Goal: Task Accomplishment & Management: Use online tool/utility

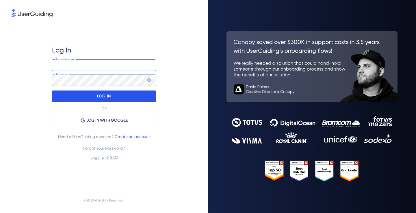
type input "[EMAIL_ADDRESS][DOMAIN_NAME]"
click at [139, 102] on div "LOG IN" at bounding box center [104, 97] width 104 height 12
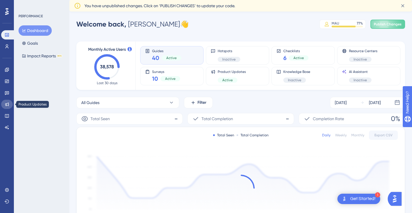
click at [9, 106] on link at bounding box center [7, 104] width 12 height 9
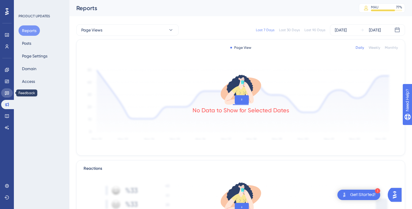
click at [8, 95] on link at bounding box center [7, 92] width 12 height 9
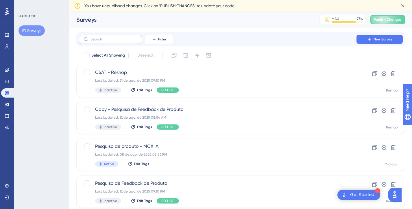
click at [103, 41] on label at bounding box center [111, 39] width 64 height 9
click at [103, 41] on input "text" at bounding box center [113, 39] width 47 height 4
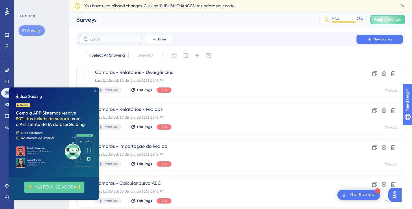
type input "compr"
click at [94, 92] on img at bounding box center [54, 133] width 90 height 90
click at [94, 91] on icon "Close Preview" at bounding box center [95, 91] width 2 height 2
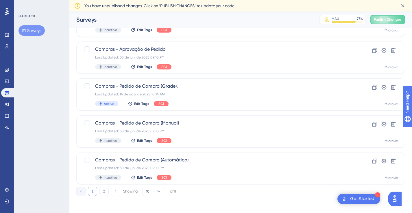
scroll to position [235, 0]
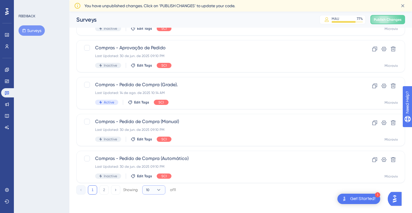
click at [156, 190] on icon at bounding box center [159, 190] width 6 height 6
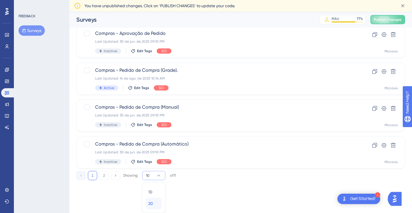
click at [157, 202] on div "20 20" at bounding box center [153, 204] width 11 height 12
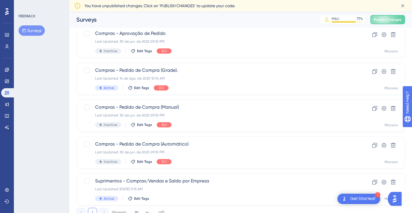
scroll to position [272, 0]
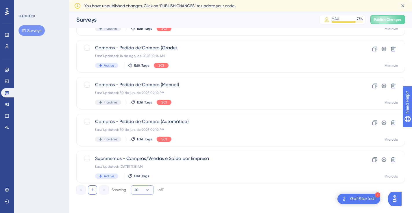
click at [144, 192] on button "20" at bounding box center [142, 190] width 23 height 9
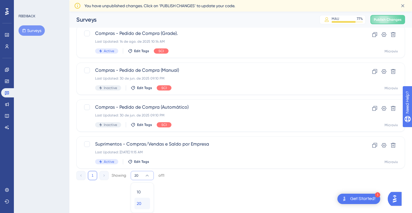
click at [146, 201] on div "20 20" at bounding box center [142, 204] width 11 height 12
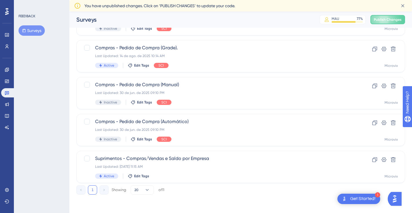
scroll to position [272, 0]
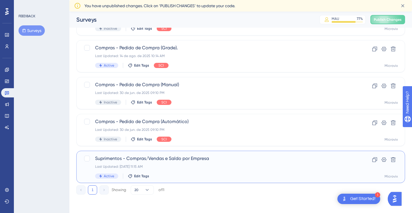
drag, startPoint x: 181, startPoint y: 161, endPoint x: 156, endPoint y: 165, distance: 24.7
click at [156, 165] on div "Last Updated: [DATE] 11:15 AM" at bounding box center [217, 167] width 245 height 5
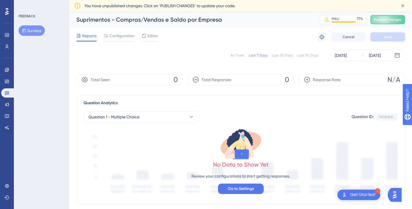
click at [241, 57] on div "All Times" at bounding box center [237, 55] width 14 height 5
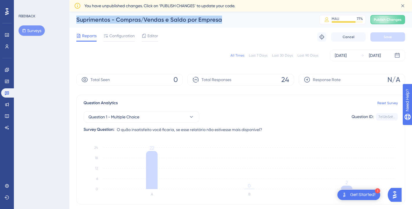
drag, startPoint x: 75, startPoint y: 17, endPoint x: 225, endPoint y: 19, distance: 150.5
click at [225, 19] on div "Suprimentos - Compras/Vendas e Saldo por Empresa MAU 77 % Click to see add-on a…" at bounding box center [240, 20] width 342 height 16
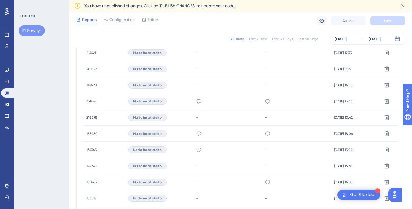
scroll to position [208, 0]
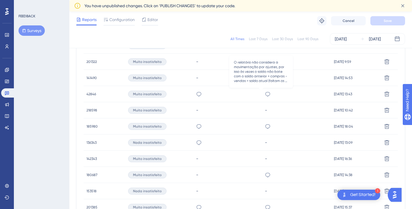
click at [265, 93] on icon at bounding box center [267, 94] width 5 height 5
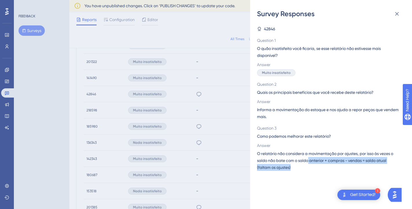
drag, startPoint x: 309, startPoint y: 161, endPoint x: 319, endPoint y: 168, distance: 12.4
click at [319, 168] on span "O relatório não considera a movimentação por ajustes, por isso às vezes o saldo…" at bounding box center [328, 160] width 143 height 21
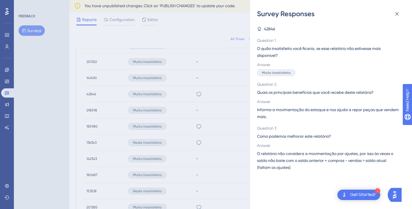
click at [222, 127] on div "Survey Responses 42846 Question 1 O quão insatisfeito você ficaria, se esse rel…" at bounding box center [206, 104] width 412 height 209
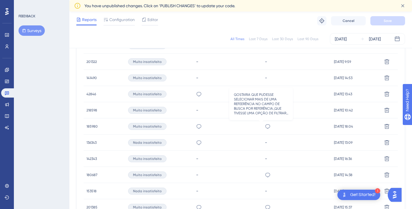
click at [265, 126] on icon at bounding box center [268, 127] width 6 height 6
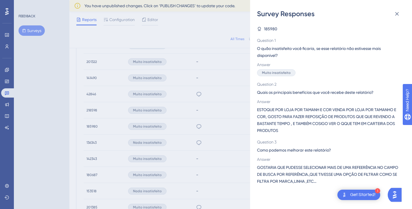
click at [233, 127] on div "Survey Responses 185980 Question 1 O quão insatisfeito você ficaria, se esse re…" at bounding box center [206, 104] width 412 height 209
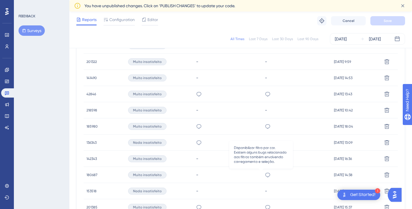
click at [265, 176] on icon at bounding box center [268, 175] width 6 height 6
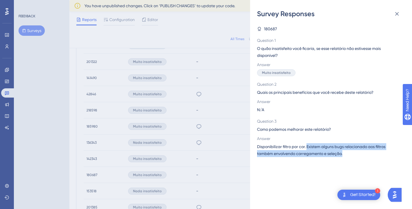
drag, startPoint x: 307, startPoint y: 146, endPoint x: 362, endPoint y: 159, distance: 57.3
click at [362, 159] on div "180687 Question 1 O quão insatisfeito você ficaria, se esse relatório não estiv…" at bounding box center [333, 113] width 153 height 191
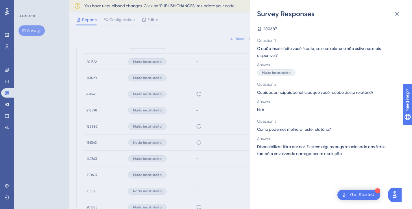
click at [200, 134] on div "Survey Responses 180687 Question 1 O quão insatisfeito você ficaria, se esse re…" at bounding box center [206, 104] width 412 height 209
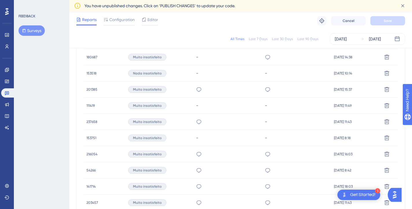
scroll to position [326, 0]
click at [265, 90] on icon at bounding box center [267, 88] width 5 height 5
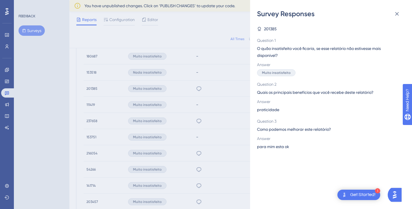
click at [249, 89] on div "Survey Responses 201385 Question 1 O quão insatisfeito você ficaria, se esse re…" at bounding box center [206, 104] width 412 height 209
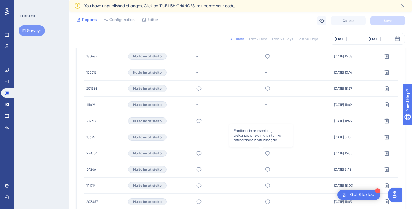
click at [265, 155] on icon at bounding box center [267, 153] width 5 height 5
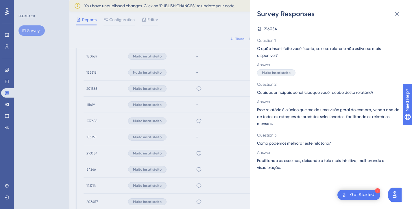
click at [229, 143] on div "Survey Responses 216054 Question 1 O quão insatisfeito você ficaria, se esse re…" at bounding box center [206, 104] width 412 height 209
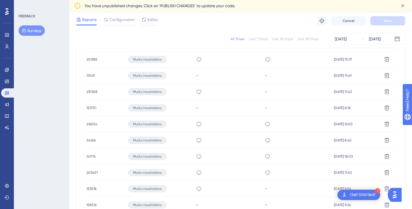
scroll to position [404, 0]
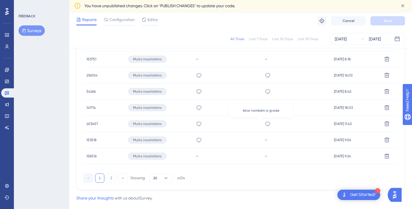
click at [265, 122] on icon at bounding box center [268, 124] width 6 height 6
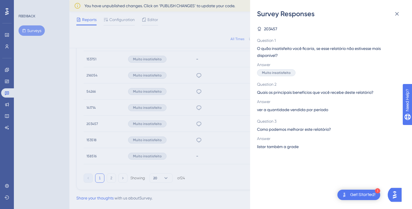
click at [229, 124] on div "Survey Responses 203457 Question 1 O quão insatisfeito você ficaria, se esse re…" at bounding box center [206, 104] width 412 height 209
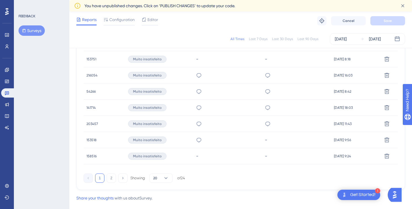
click at [262, 108] on div "Inserir data da última venda, assim saberemos se o produto acabou faz tempo e d…" at bounding box center [296, 108] width 69 height 16
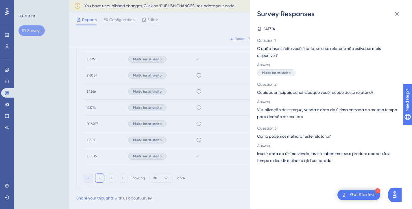
click at [234, 105] on div "Survey Responses 141714 Question 1 O quão insatisfeito você ficaria, se esse re…" at bounding box center [206, 104] width 412 height 209
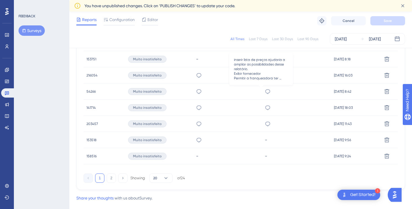
click at [265, 92] on icon at bounding box center [267, 91] width 5 height 5
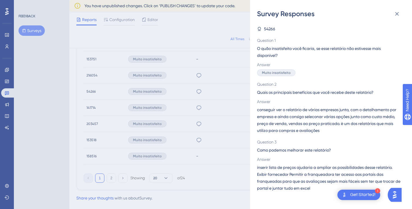
click at [94, 126] on div "Survey Responses 54266 Question 1 O quão insatisfeito você ficaria, se esse rel…" at bounding box center [206, 104] width 412 height 209
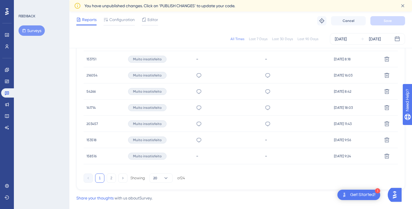
click at [94, 126] on span "203457" at bounding box center [92, 124] width 12 height 5
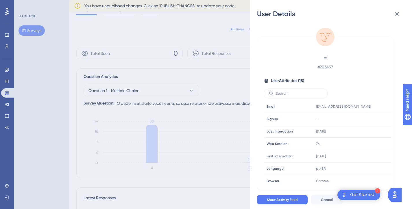
scroll to position [0, 0]
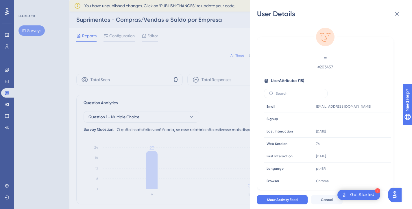
click at [102, 81] on div "User Details - # 203457 User Attributes ( 18 ) Email Email [EMAIL_ADDRESS][DOMA…" at bounding box center [206, 104] width 412 height 209
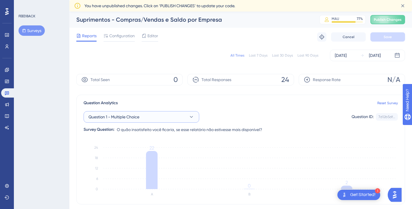
click at [162, 118] on button "Question 1 - Multiple Choice" at bounding box center [141, 117] width 116 height 12
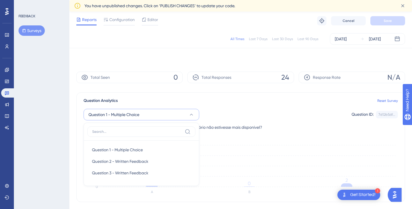
scroll to position [52, 0]
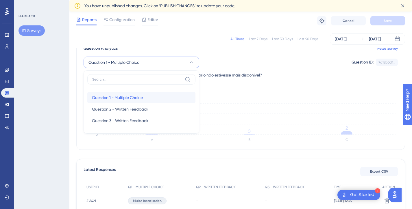
click at [132, 102] on div "Question 1 - Multiple Choice Question 1 - Multiple Choice" at bounding box center [141, 98] width 99 height 12
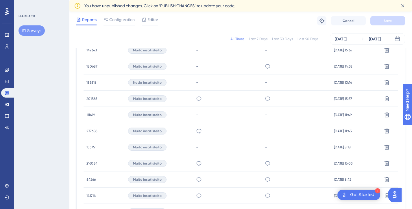
scroll to position [415, 0]
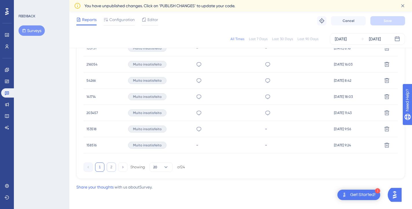
click at [112, 164] on button "2" at bounding box center [111, 167] width 9 height 9
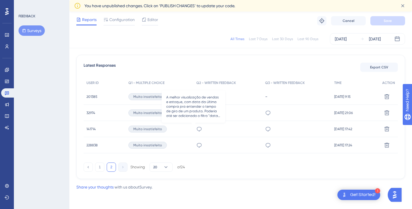
click at [196, 126] on icon at bounding box center [199, 129] width 6 height 6
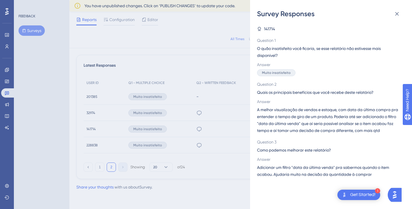
click at [223, 125] on div "Survey Responses 141714 Question 1 O quão insatisfeito você ficaria, se esse re…" at bounding box center [206, 104] width 412 height 209
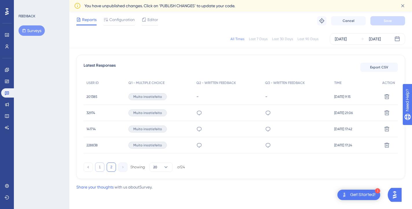
click at [100, 167] on button "1" at bounding box center [99, 167] width 9 height 9
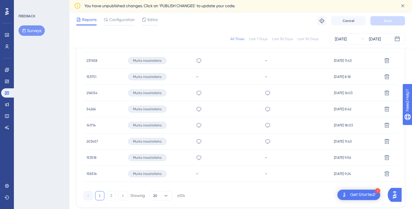
scroll to position [415, 0]
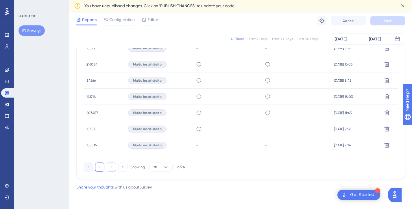
click at [110, 170] on button "2" at bounding box center [111, 167] width 9 height 9
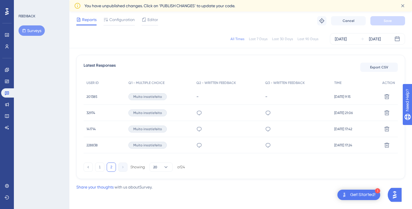
scroll to position [159, 0]
click at [99, 165] on button "1" at bounding box center [99, 167] width 9 height 9
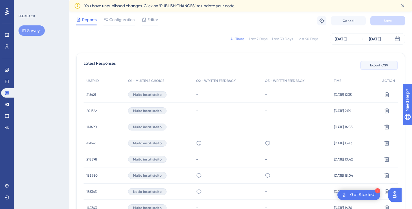
click at [387, 64] on span "Export CSV" at bounding box center [379, 65] width 18 height 5
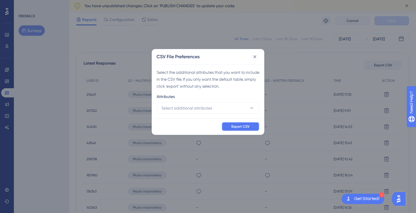
click at [248, 124] on button "Export CSV" at bounding box center [241, 126] width 38 height 9
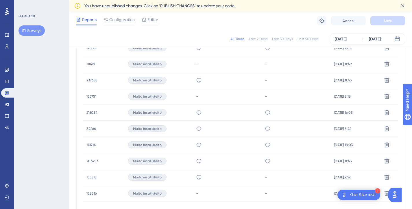
scroll to position [415, 0]
